Goal: Transaction & Acquisition: Download file/media

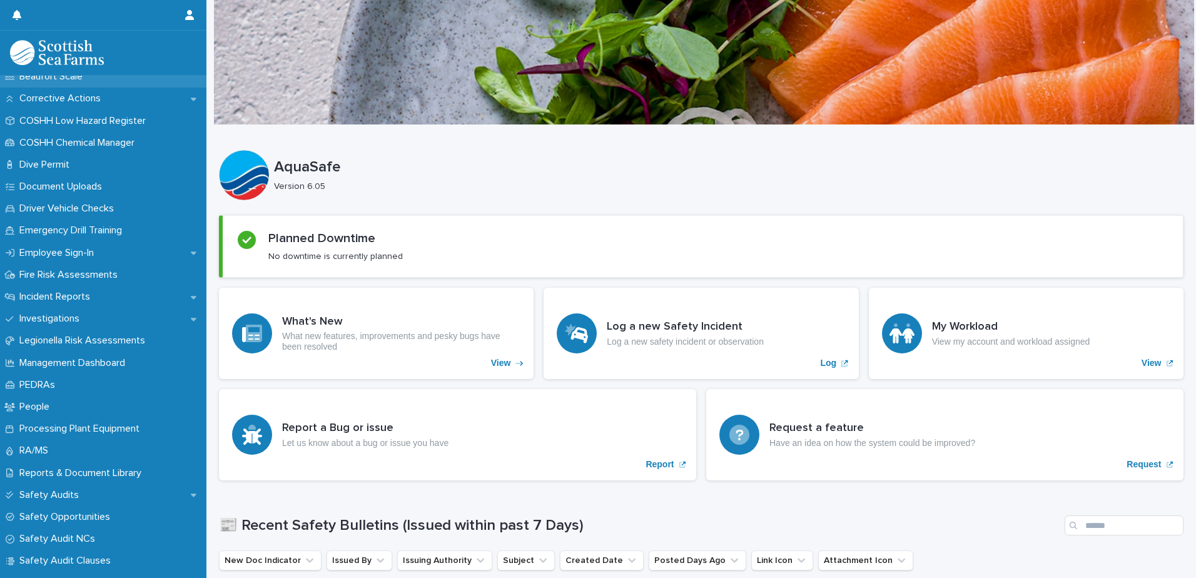
scroll to position [297, 0]
click at [50, 444] on div "RA/MS" at bounding box center [103, 450] width 206 height 22
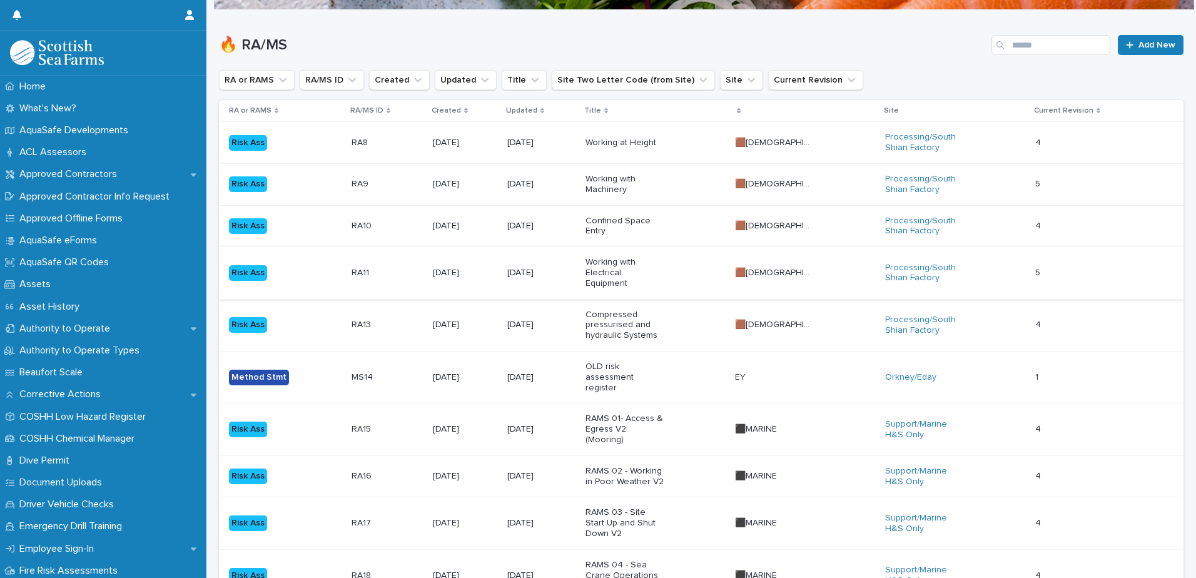
scroll to position [118, 0]
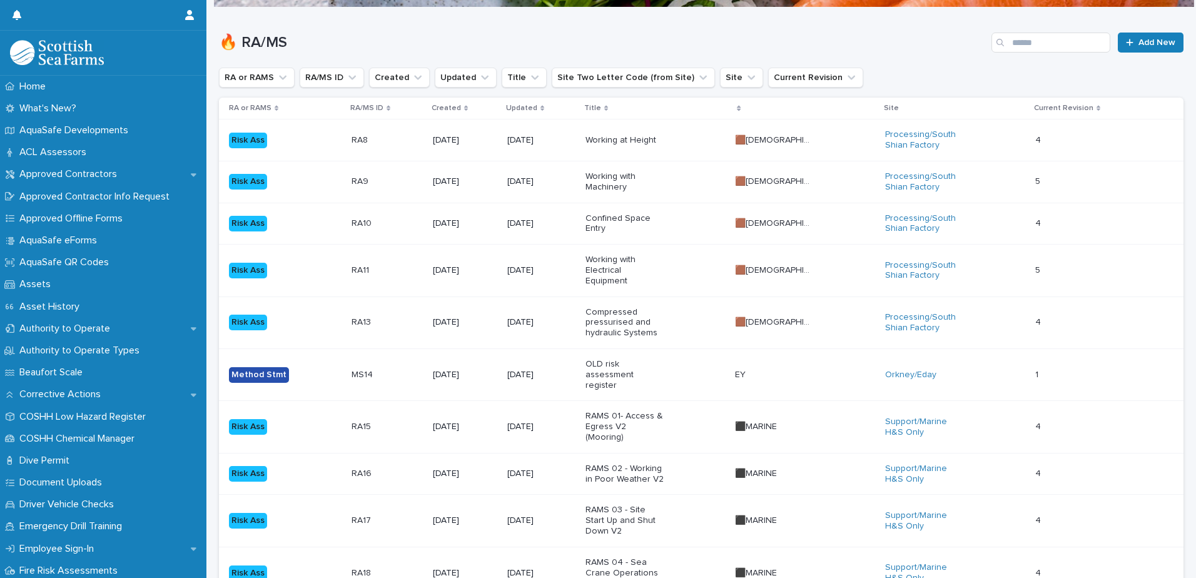
click at [645, 411] on p "RAMS 01- Access & Egress V2 (Mooring)" at bounding box center [625, 426] width 78 height 31
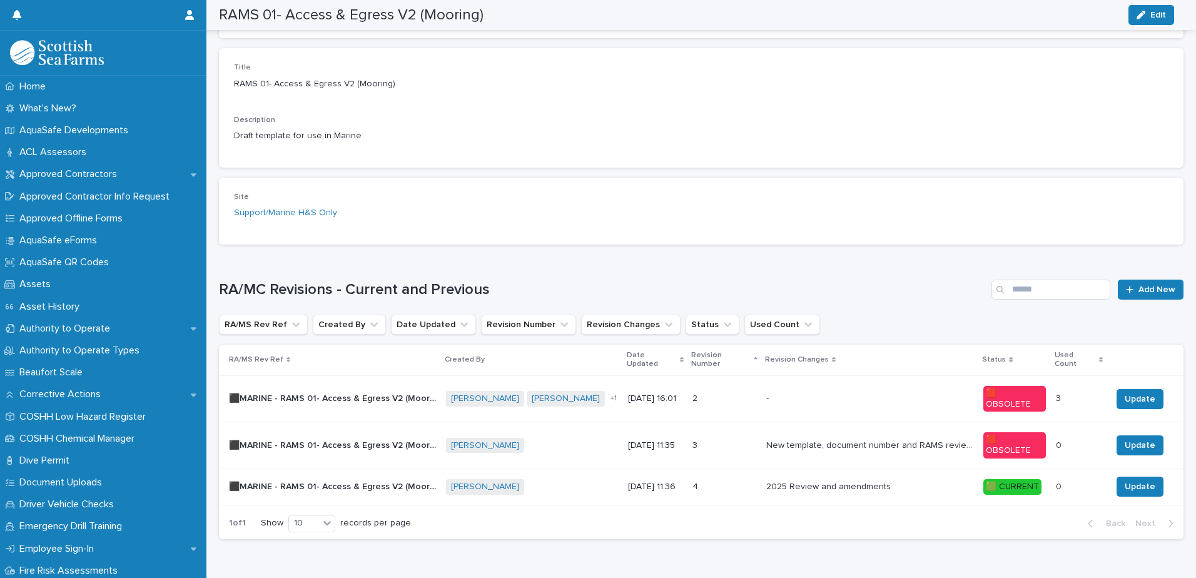
scroll to position [307, 0]
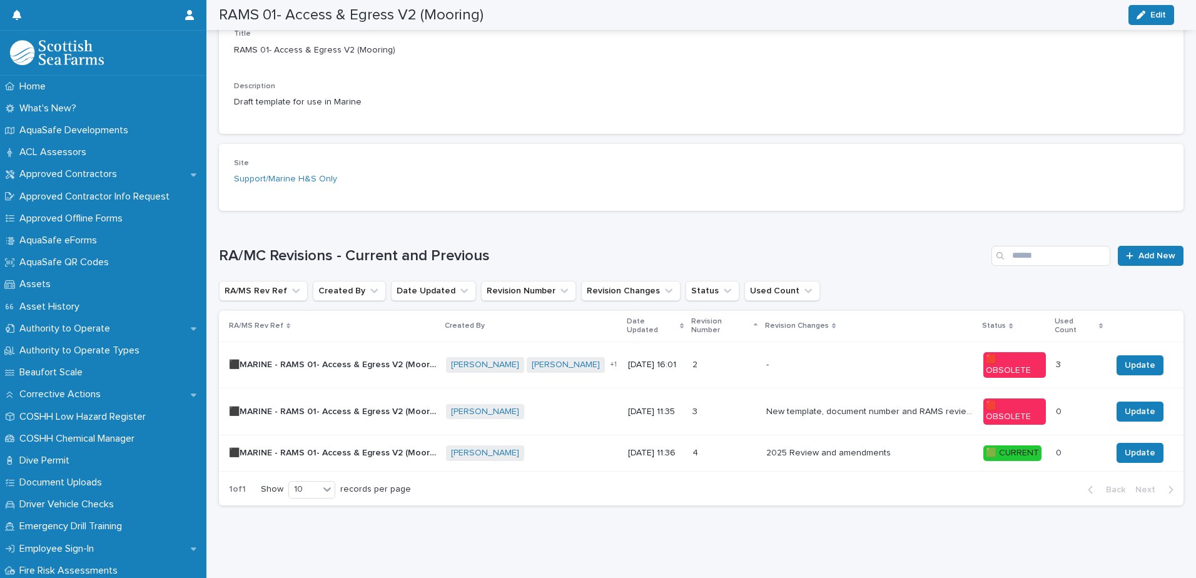
click at [623, 445] on td "[DATE] 11:36" at bounding box center [655, 453] width 64 height 36
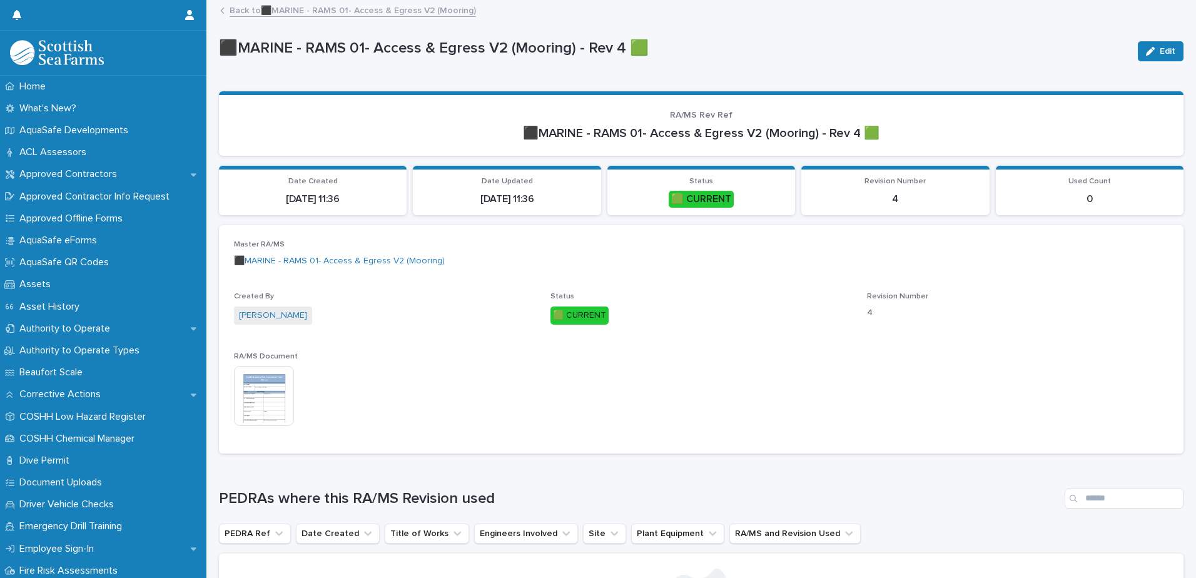
click at [259, 426] on div at bounding box center [265, 397] width 63 height 63
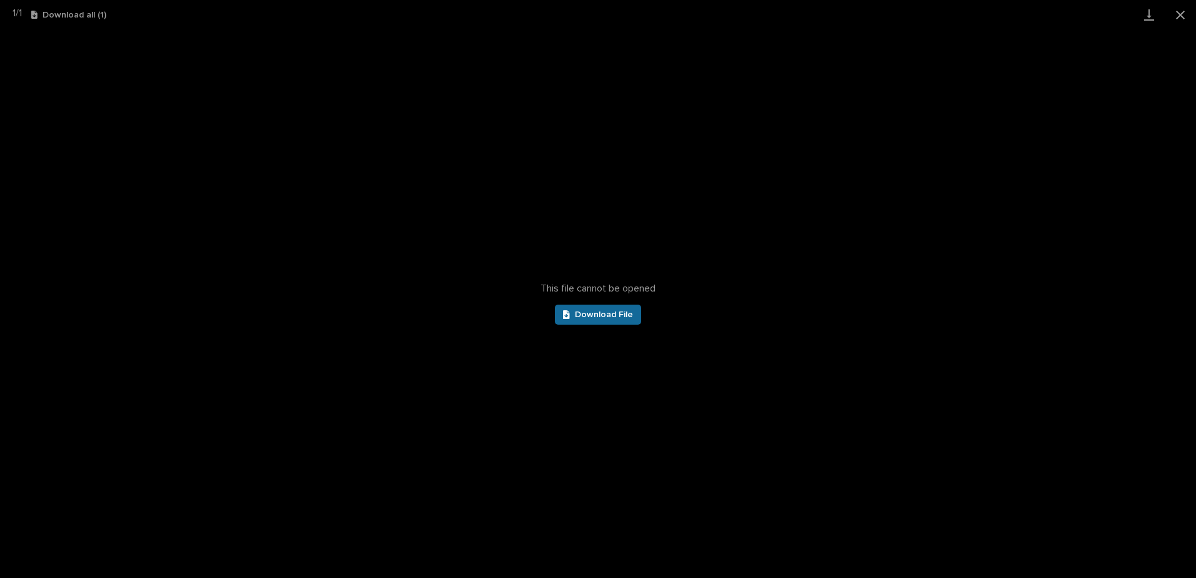
click at [599, 307] on link "Download File" at bounding box center [598, 315] width 86 height 20
